Goal: Use online tool/utility: Utilize a website feature to perform a specific function

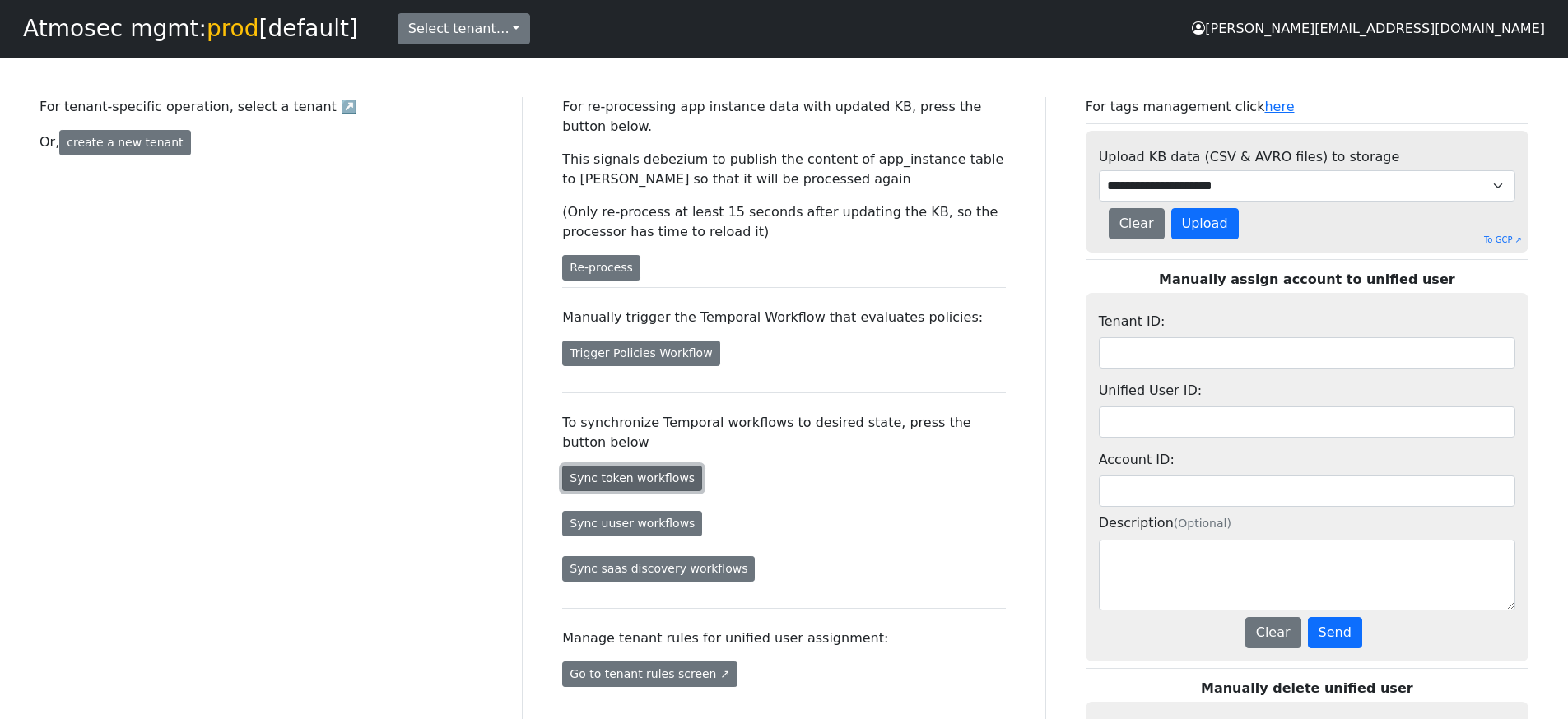
click at [670, 469] on button "Sync token workflows" at bounding box center [632, 478] width 140 height 26
click at [666, 473] on button "Sync token workflows" at bounding box center [632, 478] width 140 height 26
click at [671, 478] on button "Sync token workflows" at bounding box center [632, 478] width 140 height 26
click at [622, 487] on button "Sync token workflows" at bounding box center [632, 478] width 140 height 26
